Goal: Information Seeking & Learning: Find specific fact

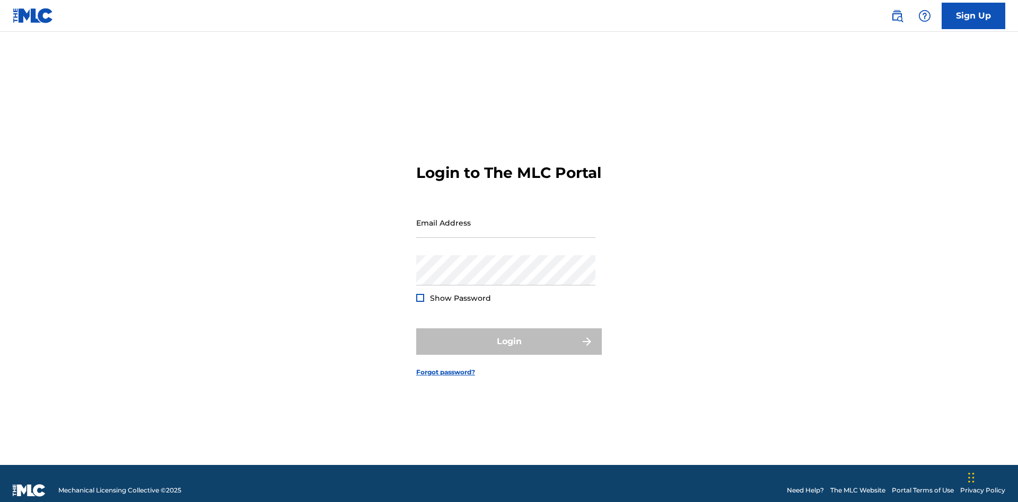
scroll to position [14, 0]
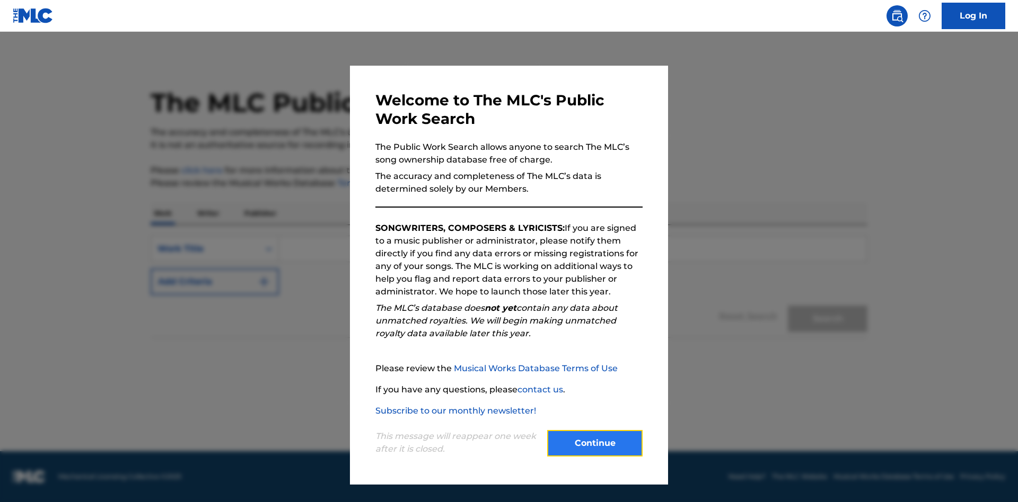
click at [595, 444] on button "Continue" at bounding box center [594, 443] width 95 height 26
click at [260, 214] on p "Publisher" at bounding box center [260, 213] width 38 height 22
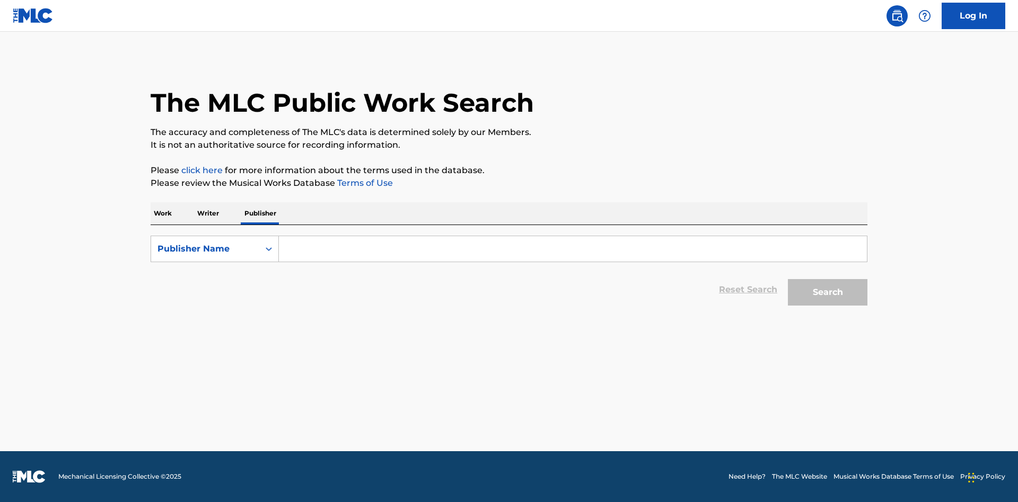
click at [572, 249] on input "Search Form" at bounding box center [573, 248] width 588 height 25
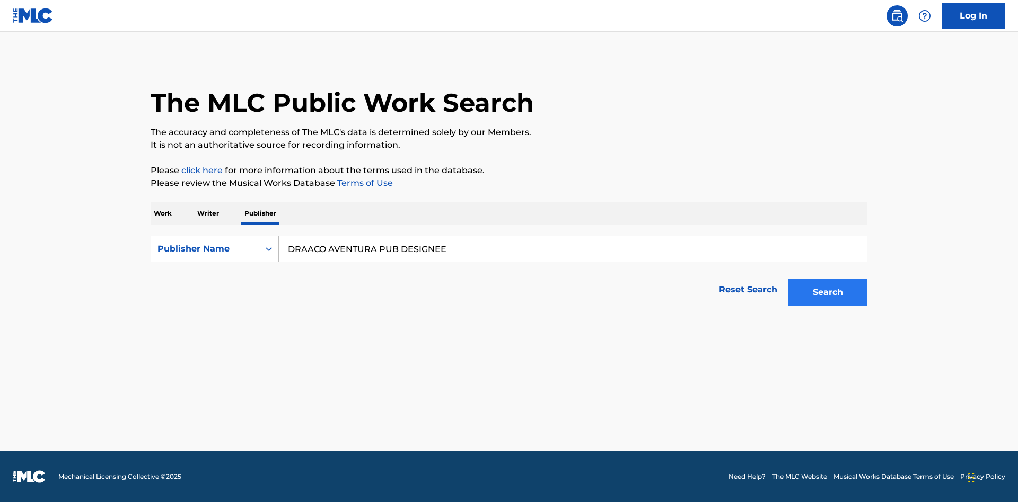
type input "DRAACO AVENTURA PUB DESIGNEE"
click at [827, 293] on button "Search" at bounding box center [827, 292] width 79 height 26
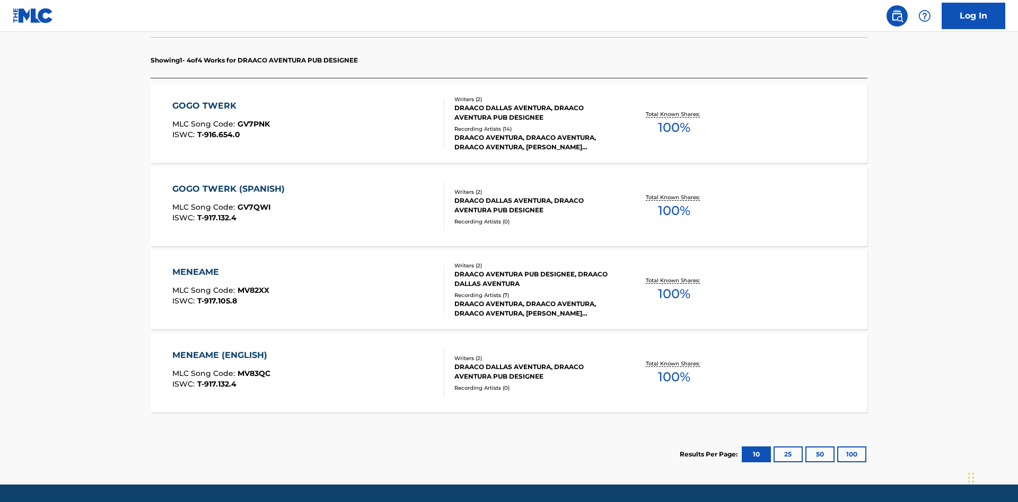
scroll to position [334, 0]
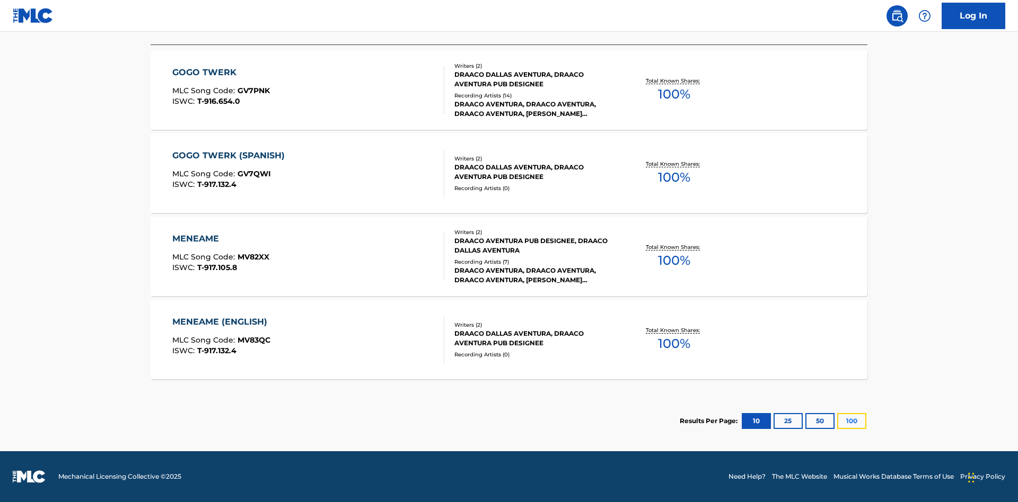
click at [837, 421] on button "100" at bounding box center [851, 421] width 29 height 16
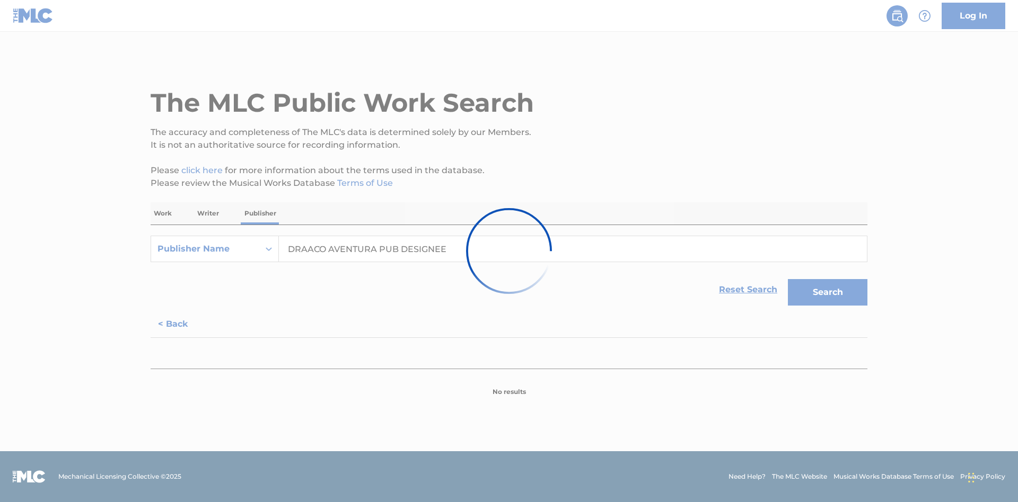
scroll to position [0, 0]
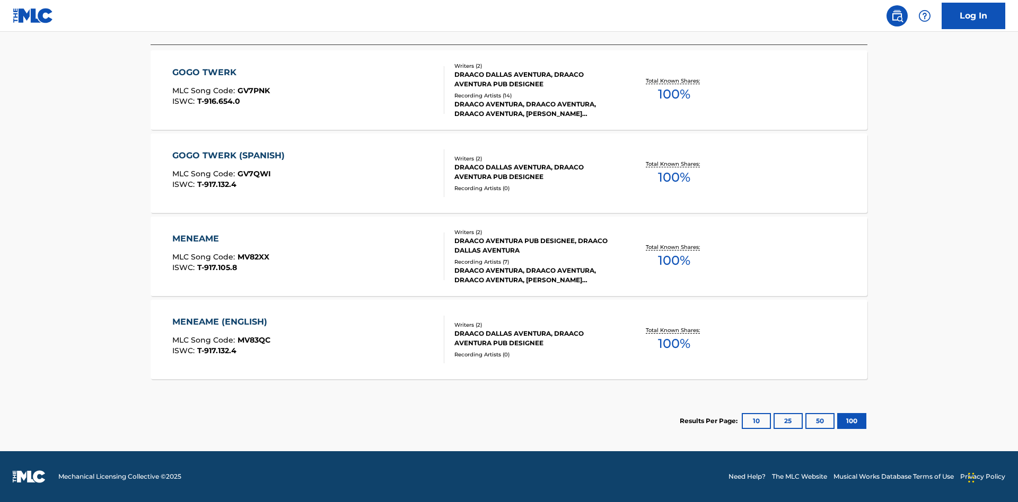
click at [220, 239] on div "MENEAME" at bounding box center [220, 239] width 97 height 13
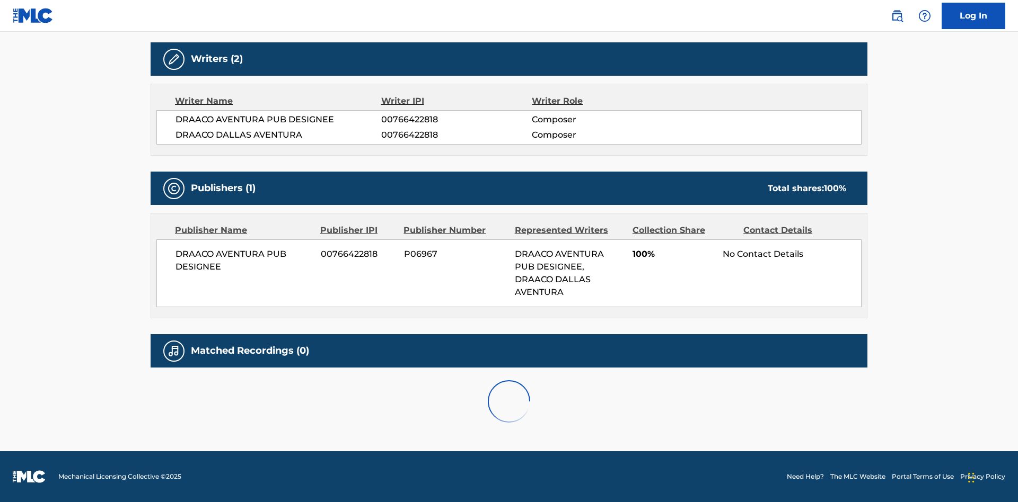
scroll to position [180, 0]
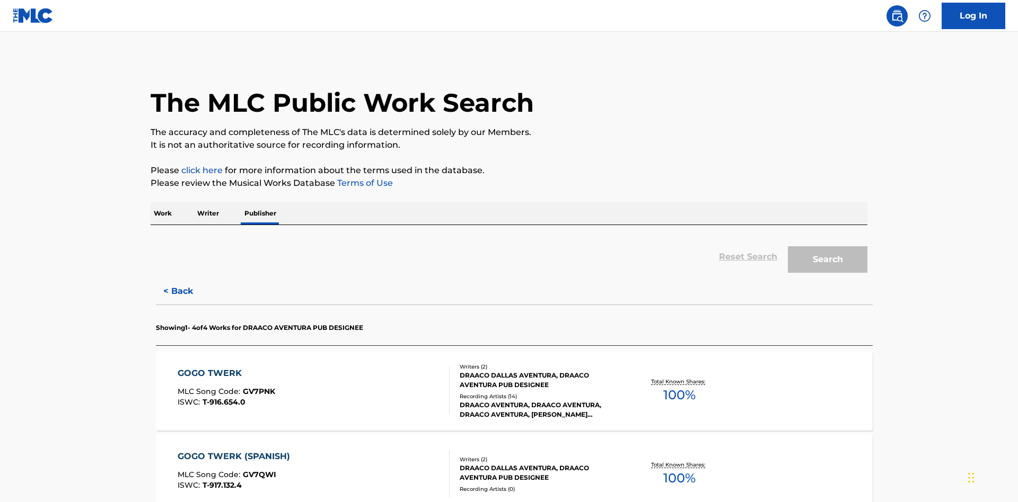
scroll to position [175, 0]
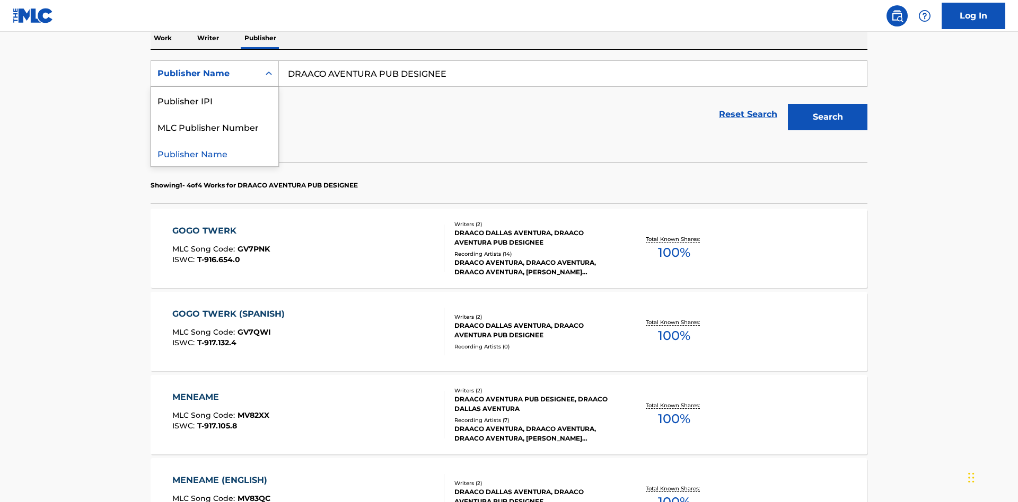
click at [215, 100] on div "Publisher IPI" at bounding box center [214, 100] width 127 height 26
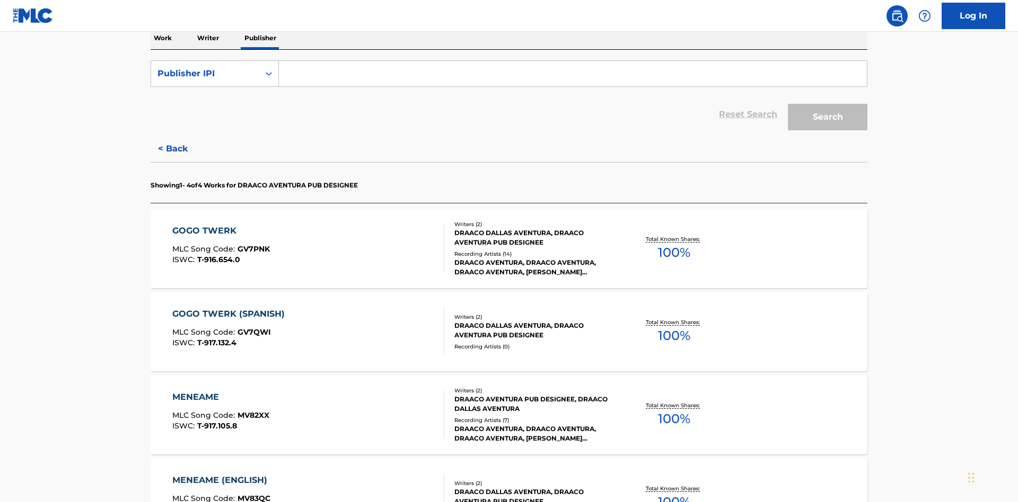
click at [572, 76] on input "Search Form" at bounding box center [573, 73] width 588 height 25
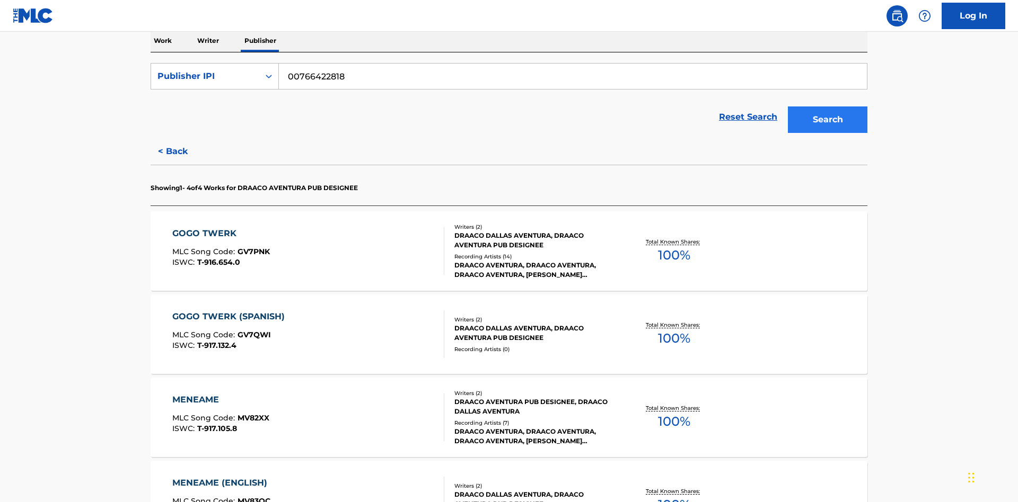
type input "00766422818"
click at [827, 107] on button "Search" at bounding box center [827, 120] width 79 height 26
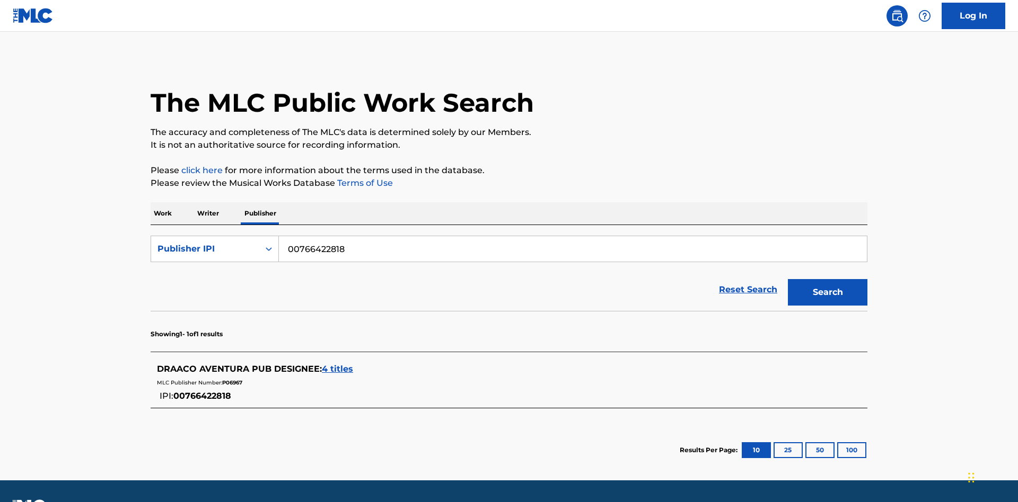
click at [338, 364] on span "4 titles" at bounding box center [337, 369] width 31 height 10
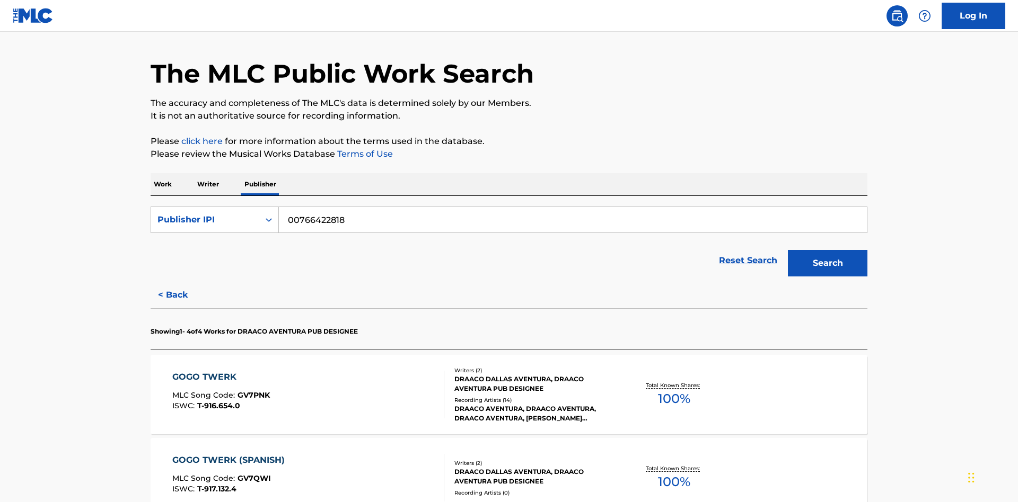
scroll to position [334, 0]
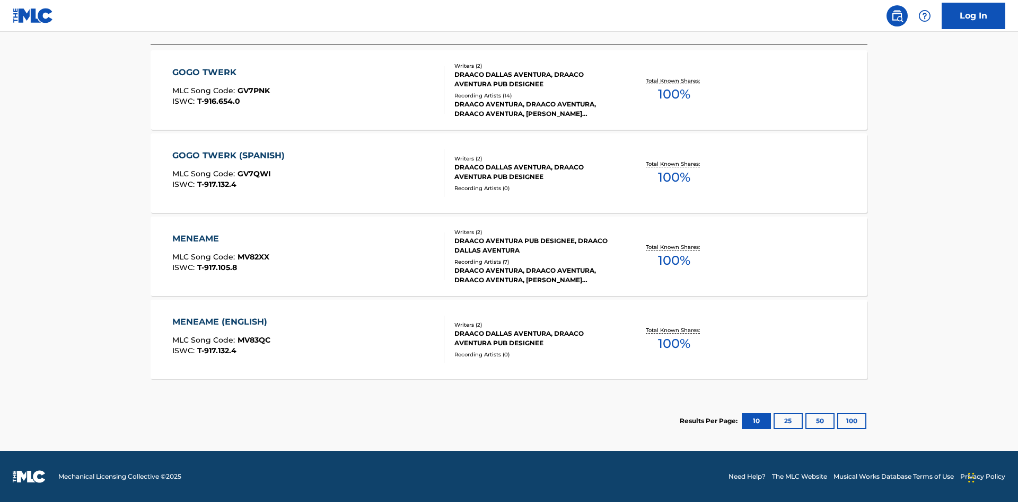
click at [220, 239] on div "MENEAME" at bounding box center [220, 239] width 97 height 13
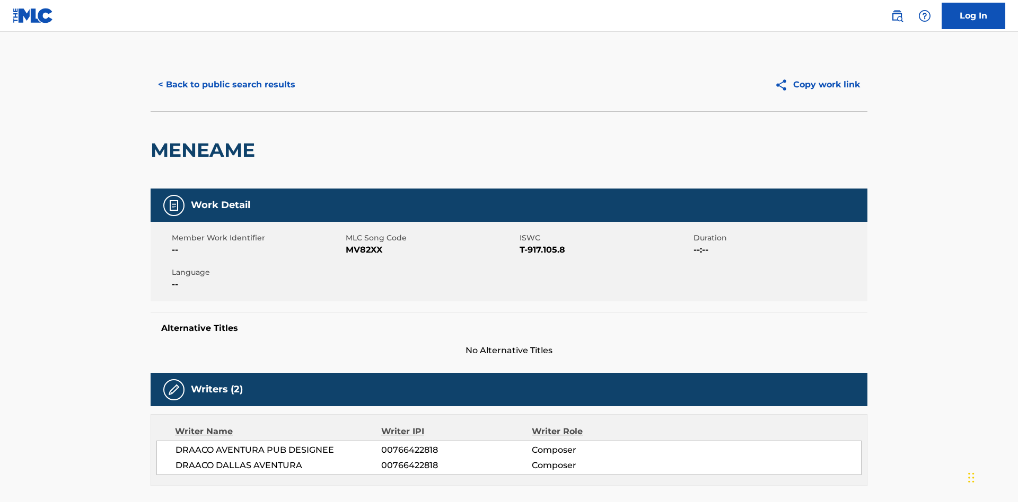
scroll to position [180, 0]
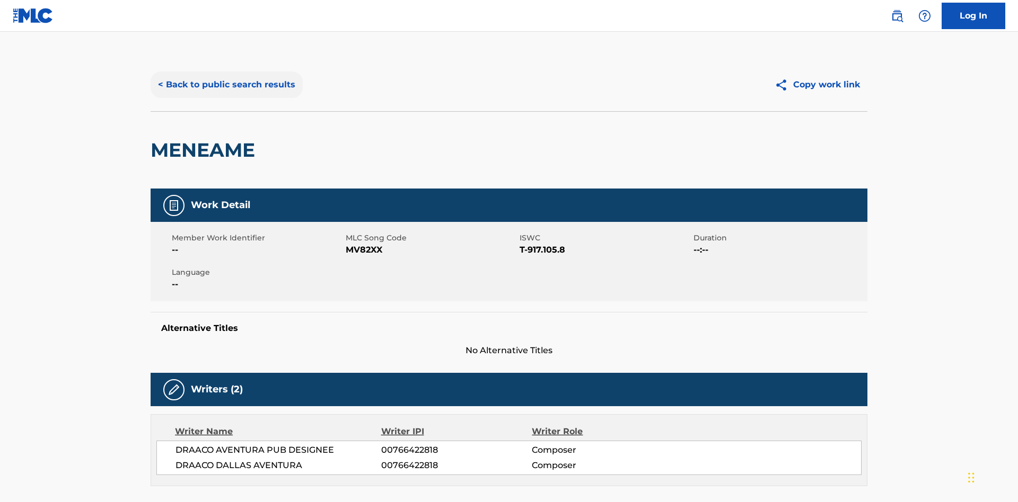
scroll to position [175, 0]
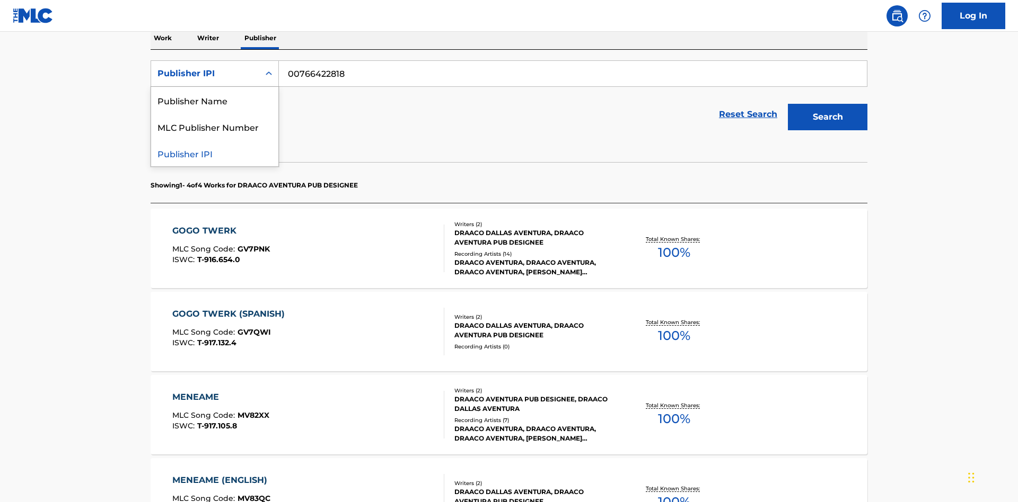
click at [215, 127] on div "MLC Publisher Number" at bounding box center [214, 126] width 127 height 26
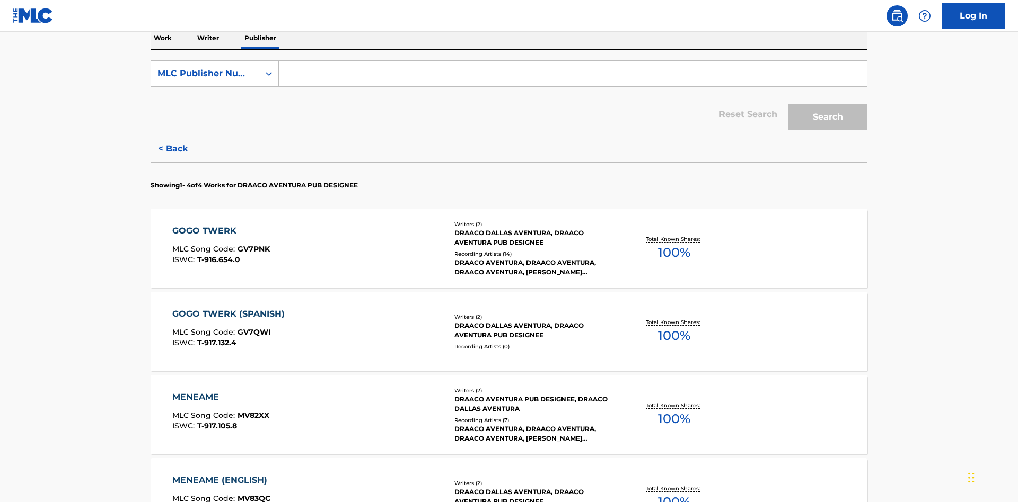
scroll to position [173, 0]
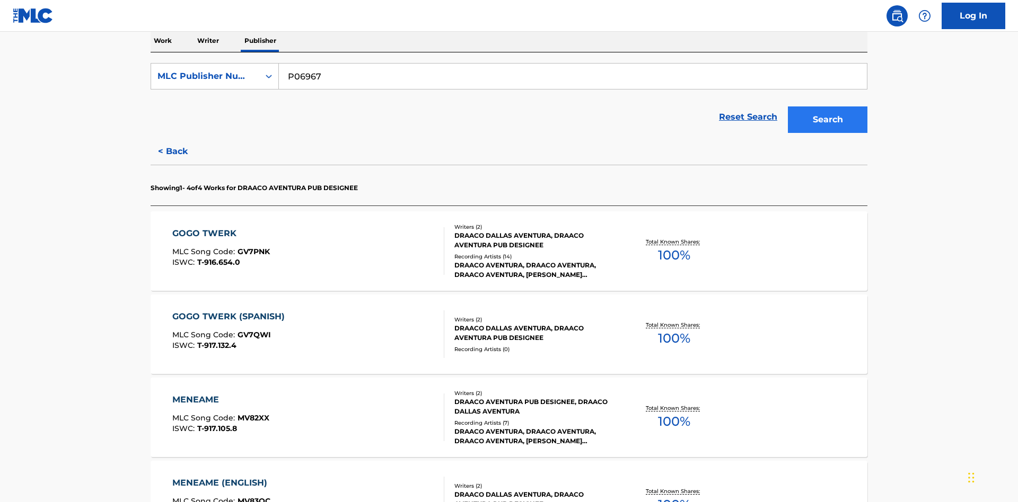
type input "P06967"
click at [827, 107] on button "Search" at bounding box center [827, 120] width 79 height 26
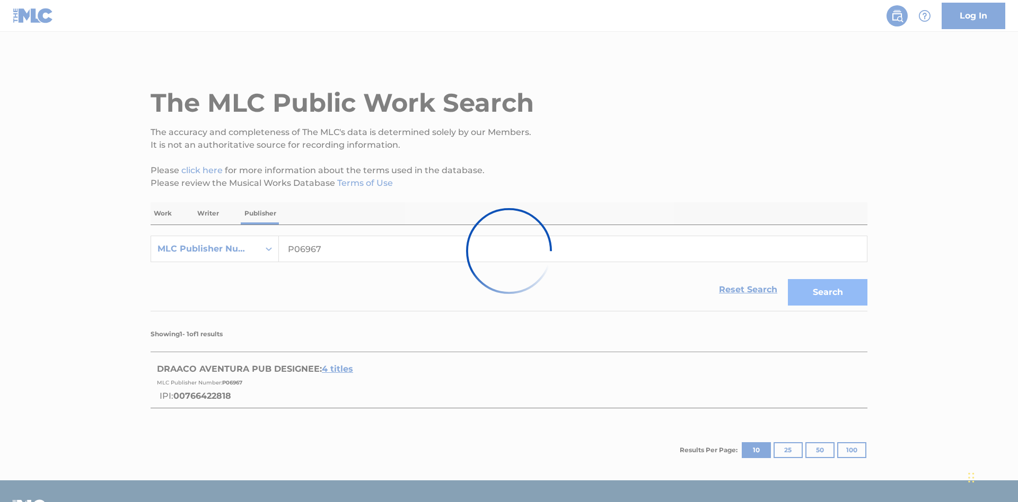
scroll to position [29, 0]
